Goal: Communication & Community: Answer question/provide support

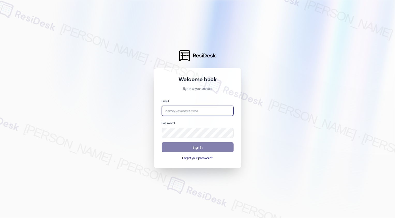
click at [190, 113] on input "email" at bounding box center [198, 111] width 72 height 10
click at [182, 112] on input "email" at bounding box center [198, 111] width 72 height 10
type input "automated-surveys-home_now_properties-[PERSON_NAME].[PERSON_NAME]@home_now_[DOM…"
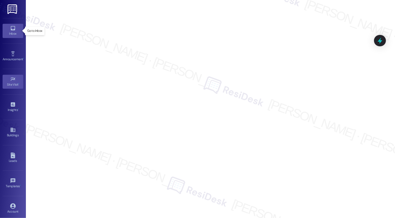
click at [10, 35] on div "Inbox" at bounding box center [13, 33] width 26 height 5
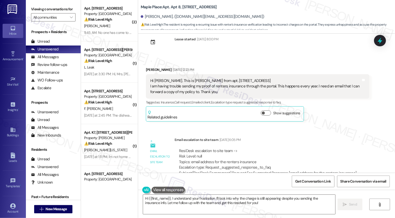
scroll to position [13, 0]
click at [263, 112] on button "Show suggestions" at bounding box center [266, 112] width 10 height 5
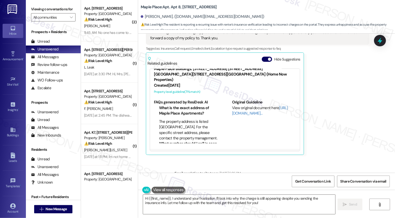
scroll to position [0, 0]
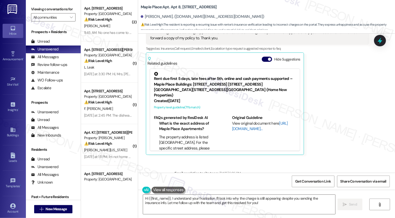
click at [239, 124] on link "[URL][DOMAIN_NAME]…" at bounding box center [260, 126] width 56 height 11
click at [153, 73] on icon at bounding box center [155, 73] width 5 height 5
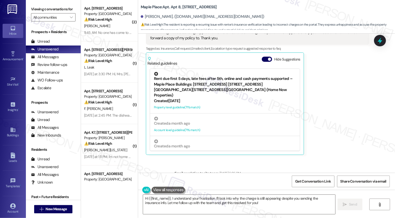
scroll to position [2, 0]
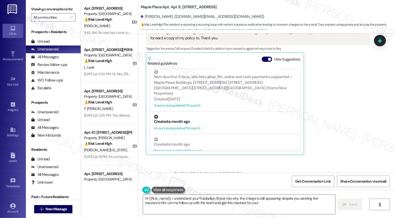
click at [195, 119] on div "Created a month ago" at bounding box center [225, 121] width 142 height 5
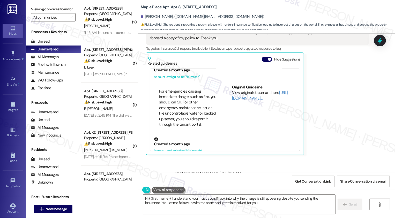
scroll to position [21, 0]
click at [199, 137] on div at bounding box center [225, 139] width 142 height 4
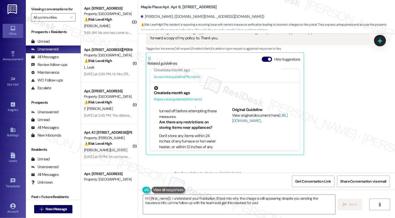
scroll to position [212, 0]
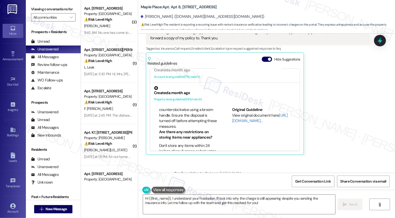
click at [153, 85] on icon at bounding box center [155, 87] width 5 height 5
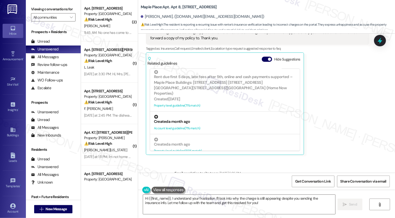
click at [182, 112] on div "Created a month ago Account level guideline ( 71 % match)" at bounding box center [225, 123] width 150 height 23
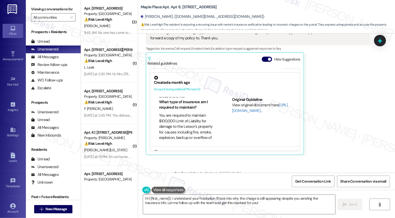
scroll to position [134, 0]
click at [243, 105] on link "http://res.cl…" at bounding box center [260, 107] width 56 height 11
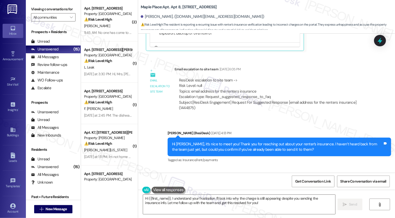
scroll to position [170, 0]
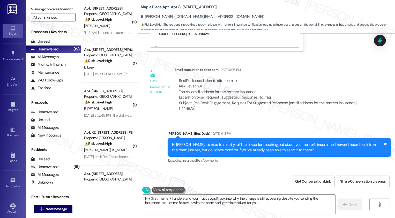
click at [283, 102] on div "Subject: [ResiDesk Engagement] Request For Suggested Response [email address fo…" at bounding box center [272, 105] width 186 height 11
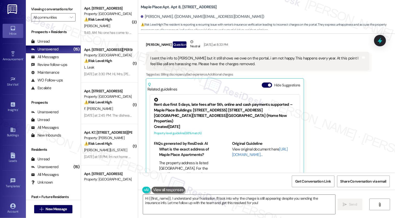
scroll to position [395, 0]
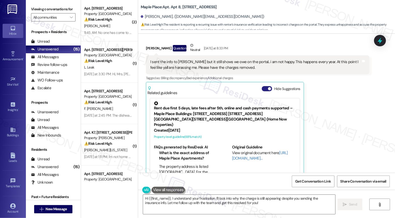
click at [262, 89] on button "Hide Suggestions" at bounding box center [267, 88] width 10 height 5
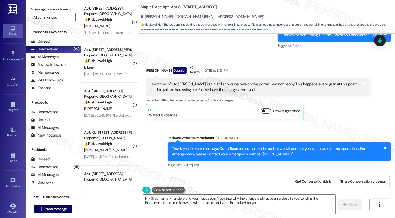
scroll to position [372, 0]
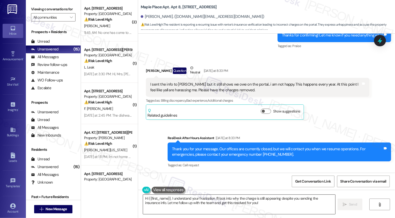
click at [172, 200] on textarea "Hi {{first_name}}, I understand your frustration. I'll look into why the charge…" at bounding box center [239, 204] width 192 height 19
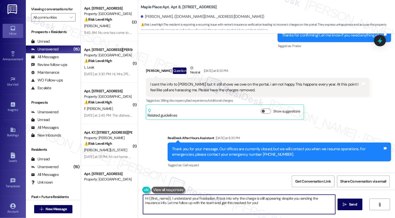
click at [195, 200] on textarea "Hi {{first_name}}, I understand your frustration. I'll look into why the charge…" at bounding box center [239, 204] width 192 height 19
click at [179, 201] on textarea "Hi {{first_name}}, I understand your frustration. I'll look into why the charge…" at bounding box center [239, 204] width 192 height 19
drag, startPoint x: 169, startPoint y: 199, endPoint x: 179, endPoint y: 200, distance: 10.3
click at [199, 197] on textarea "Hi {{first_name}}, I understand your frustration. I'll look into why the charge…" at bounding box center [239, 204] width 192 height 19
click at [169, 198] on textarea "Hi {{first_name}}, I understand your frustration. I'll look into why the charge…" at bounding box center [239, 204] width 192 height 19
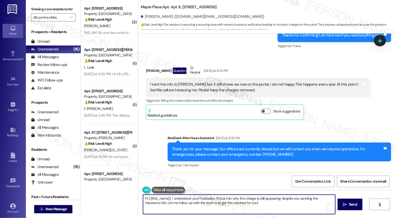
drag, startPoint x: 169, startPoint y: 199, endPoint x: 300, endPoint y: 205, distance: 131.9
click at [300, 205] on textarea "Hi {{first_name}}, I understand your frustration. I'll look into why the charge…" at bounding box center [239, 204] width 192 height 19
drag, startPoint x: 171, startPoint y: 202, endPoint x: 248, endPoint y: 204, distance: 76.6
click at [248, 204] on textarea "Hi {{first_name}}, thank you for letting me know that the charge is still showi…" at bounding box center [239, 204] width 192 height 19
type textarea "Hi {{first_name}}, thank you for letting me know that the charge is still showi…"
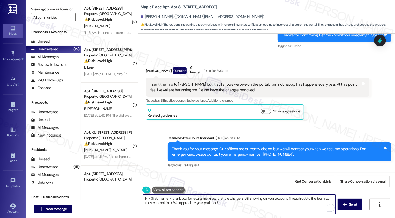
click at [170, 203] on textarea "Hi {{first_name}}, thank you for letting me know that the charge is still showi…" at bounding box center [239, 204] width 192 height 19
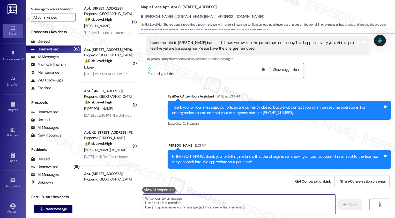
scroll to position [414, 0]
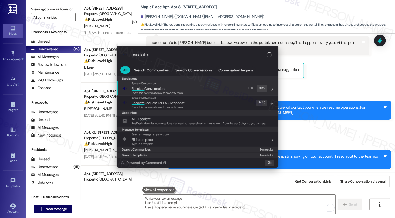
type input "escalate"
click at [145, 90] on span "Escalate Conversation" at bounding box center [148, 88] width 33 height 5
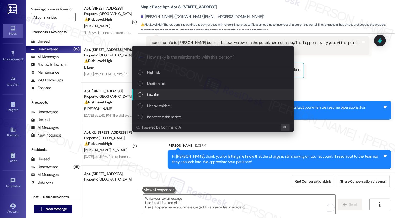
click at [141, 94] on div "List of options" at bounding box center [140, 94] width 5 height 5
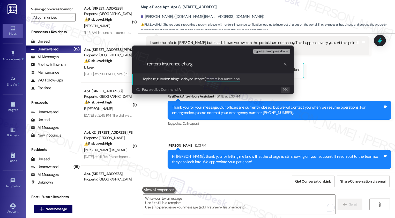
type input "renters insurance charge"
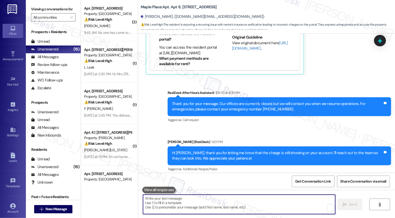
scroll to position [422, 0]
